Goal: Obtain resource: Obtain resource

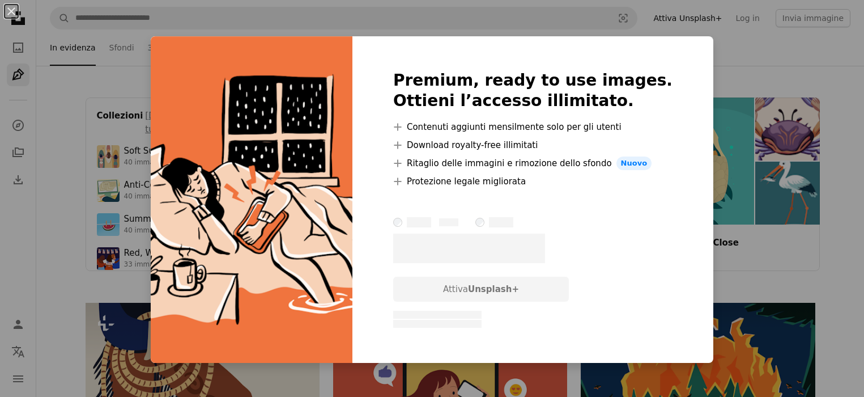
scroll to position [737, 0]
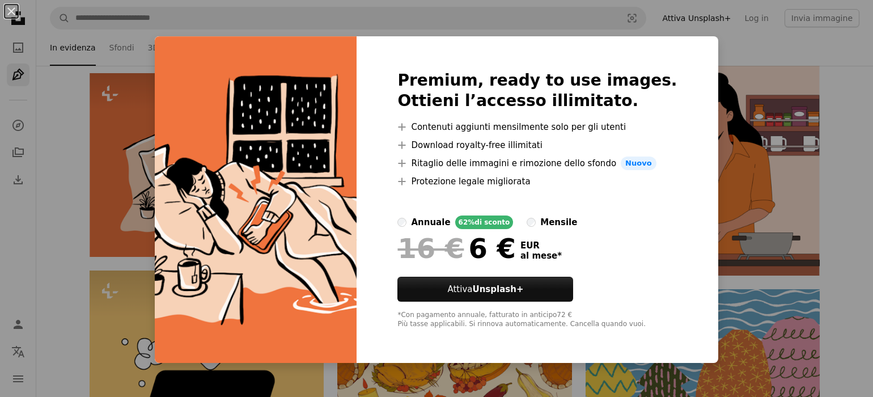
click at [120, 101] on div "An X shape Premium, ready to use images. Ottieni l’accesso illimitato. A plus s…" at bounding box center [436, 198] width 873 height 397
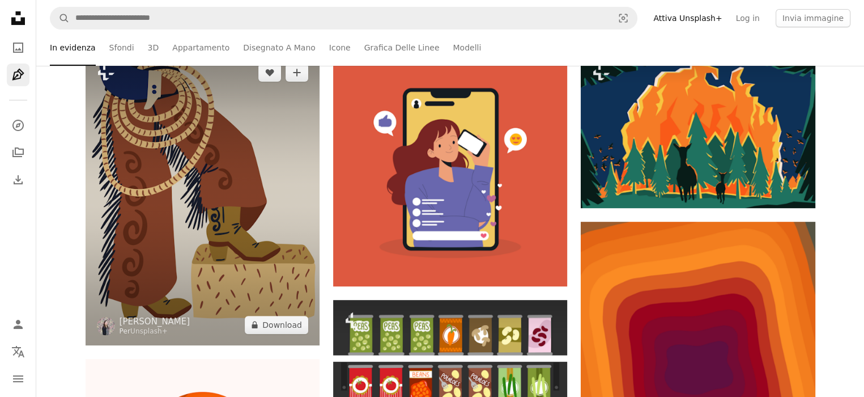
scroll to position [227, 0]
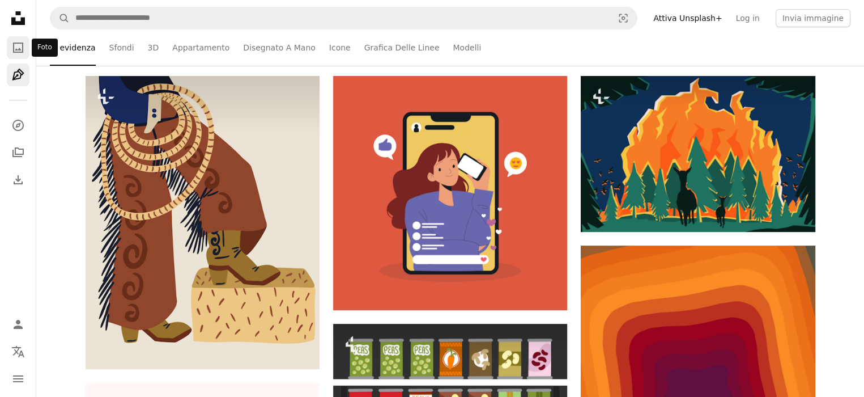
click at [18, 51] on icon "A photo" at bounding box center [18, 48] width 14 height 14
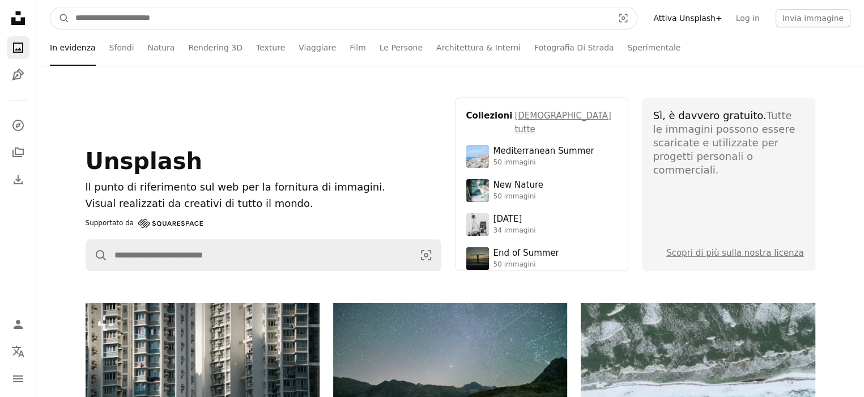
click at [148, 23] on input "Trova visual in tutto il sito" at bounding box center [340, 18] width 540 height 22
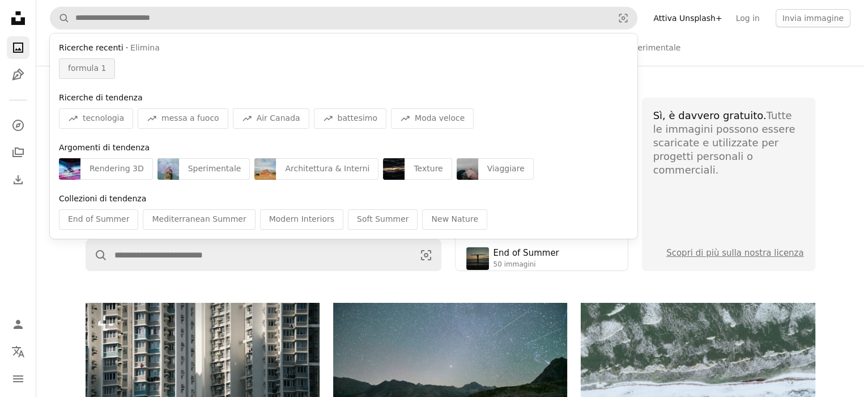
click at [67, 65] on div "formula 1" at bounding box center [87, 68] width 56 height 20
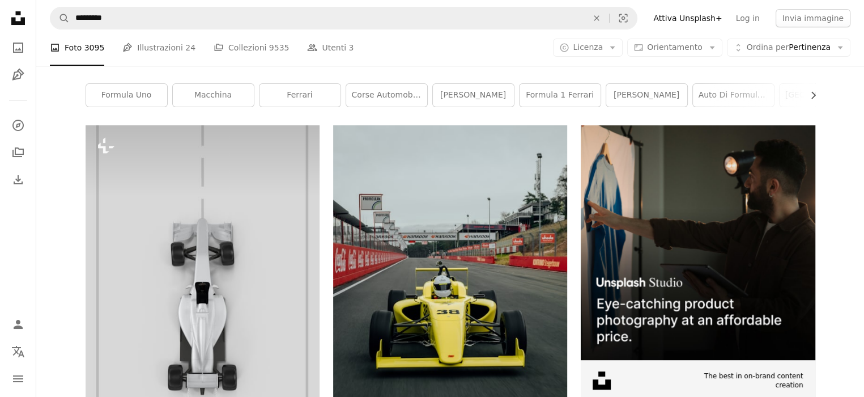
scroll to position [113, 0]
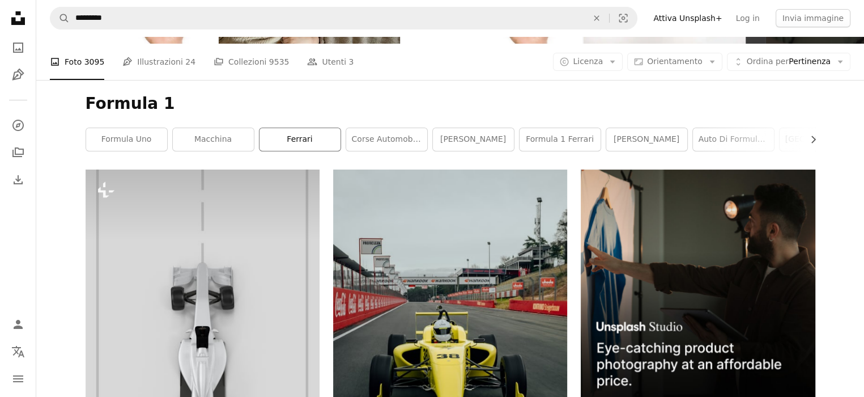
click at [291, 137] on link "ferrari" at bounding box center [300, 139] width 81 height 23
